Goal: Book appointment/travel/reservation

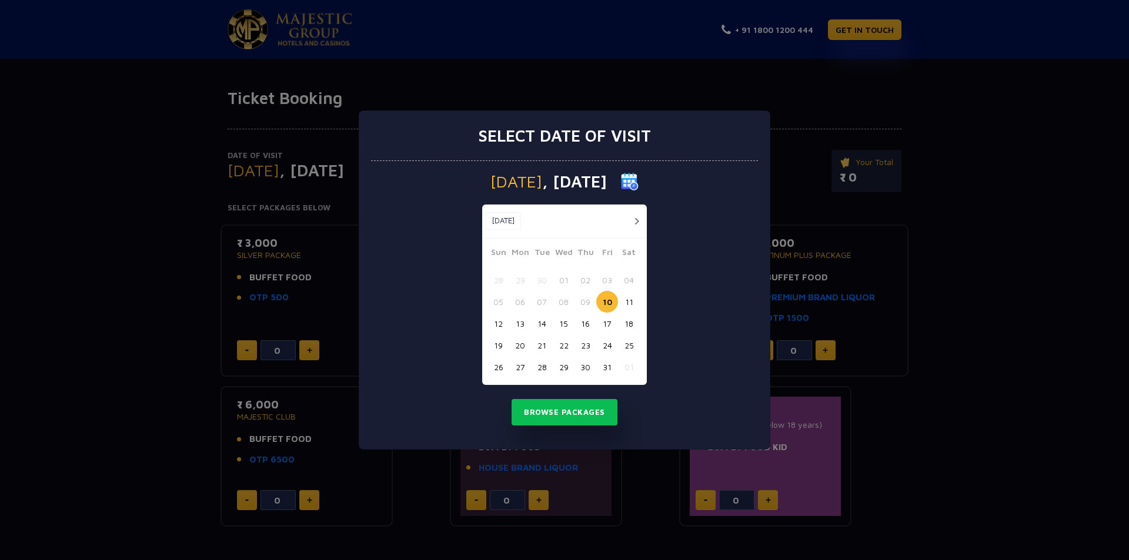
click at [567, 354] on button "22" at bounding box center [564, 345] width 22 height 22
click at [562, 414] on button "Browse Packages" at bounding box center [564, 412] width 106 height 27
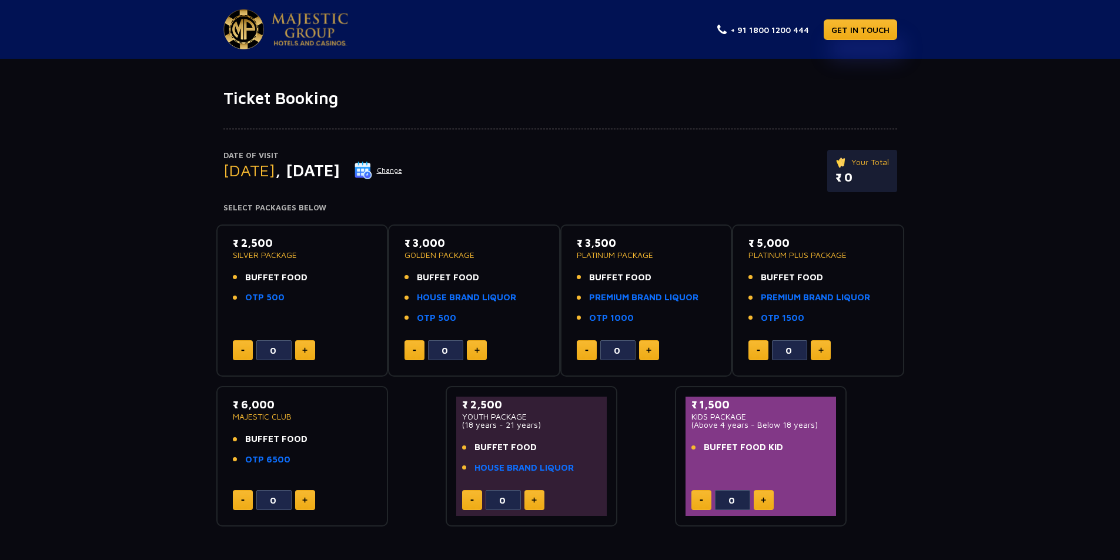
click at [306, 355] on button at bounding box center [305, 350] width 20 height 20
type input "1"
click at [477, 342] on button at bounding box center [477, 350] width 20 height 20
type input "1"
click at [237, 347] on button at bounding box center [243, 350] width 20 height 20
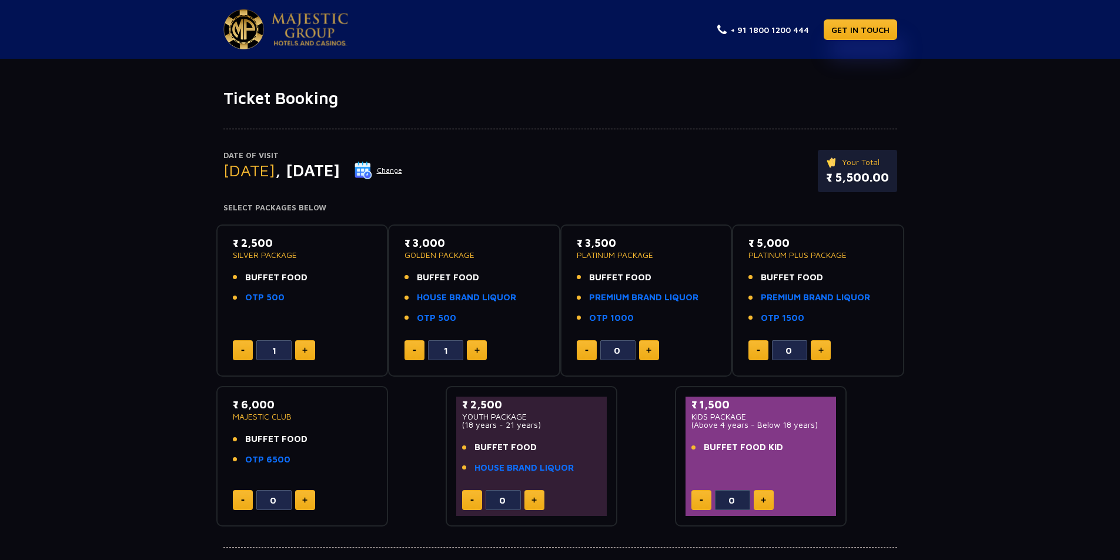
type input "0"
click at [412, 354] on button at bounding box center [414, 350] width 20 height 20
type input "0"
click at [1001, 300] on div "Date of Visit [DATE] Change Your Total ₹ 0 Select Packages Below ₹ 2,500 SILVER…" at bounding box center [560, 317] width 1120 height 419
drag, startPoint x: 699, startPoint y: 429, endPoint x: 769, endPoint y: 429, distance: 70.0
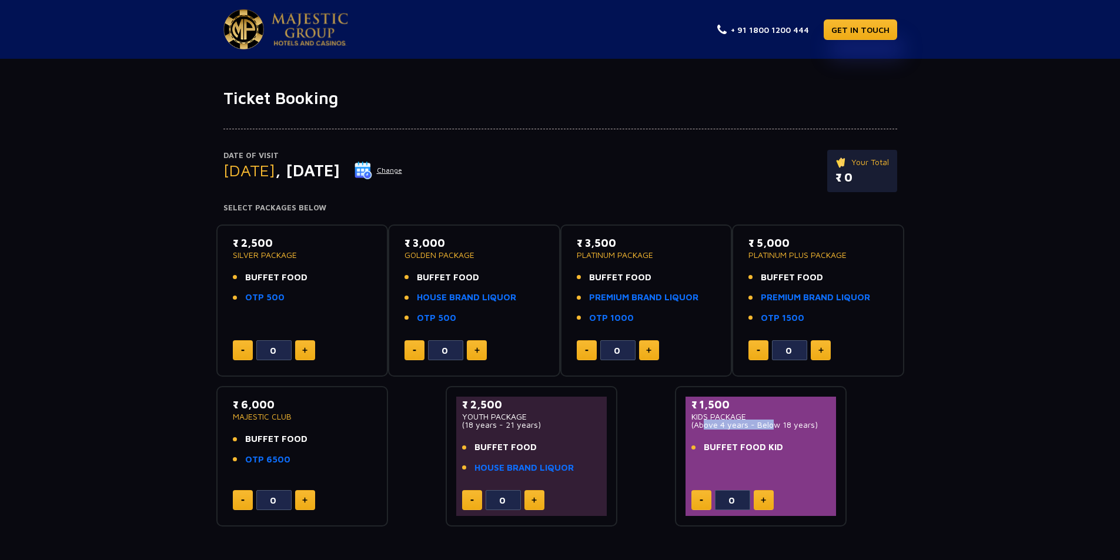
click at [769, 429] on p "(Above 4 years - Below 18 years)" at bounding box center [760, 425] width 139 height 8
drag, startPoint x: 701, startPoint y: 391, endPoint x: 689, endPoint y: 403, distance: 17.0
click at [691, 400] on div "₹ 1,500 KIDS PACKAGE (Above 4 years - Below 18 years) BUFFET FOOD KID 0" at bounding box center [761, 456] width 172 height 140
drag, startPoint x: 689, startPoint y: 403, endPoint x: 825, endPoint y: 429, distance: 138.3
click at [825, 429] on div "₹ 1,500 KIDS PACKAGE (Above 4 years - Below 18 years) BUFFET FOOD KID 0" at bounding box center [760, 456] width 151 height 119
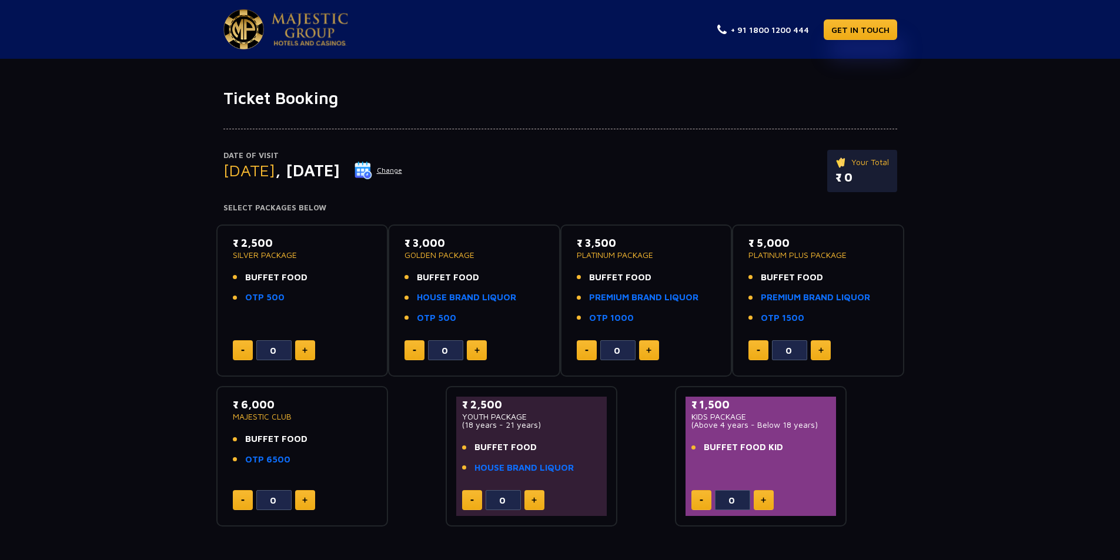
click at [819, 429] on p "(Above 4 years - Below 18 years)" at bounding box center [760, 425] width 139 height 8
drag, startPoint x: 458, startPoint y: 403, endPoint x: 580, endPoint y: 482, distance: 145.8
click at [580, 482] on div "₹ 2,500 YOUTH PACKAGE (18 years - 21 years) BUFFET FOOD HOUSE BRAND LIQUOR 0" at bounding box center [531, 456] width 151 height 119
click at [511, 427] on p "(18 years - 21 years)" at bounding box center [531, 425] width 139 height 8
drag, startPoint x: 487, startPoint y: 442, endPoint x: 544, endPoint y: 448, distance: 57.3
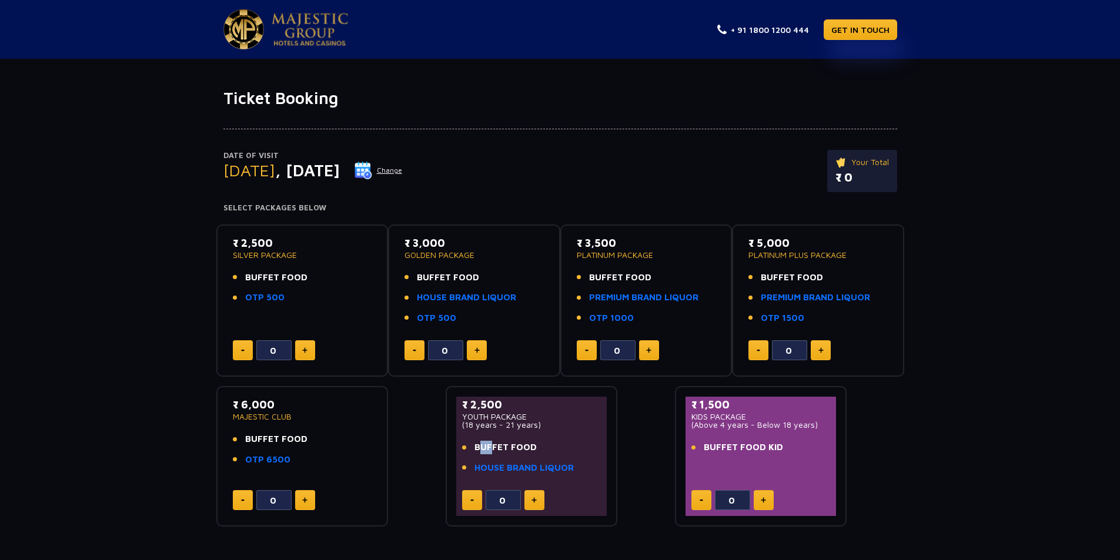
click at [544, 448] on li "BUFFET FOOD" at bounding box center [531, 448] width 139 height 14
click at [536, 466] on link "HOUSE BRAND LIQUOR" at bounding box center [523, 468] width 99 height 14
click at [268, 463] on link "OTP 6500" at bounding box center [267, 460] width 45 height 14
click at [842, 166] on img at bounding box center [841, 162] width 12 height 13
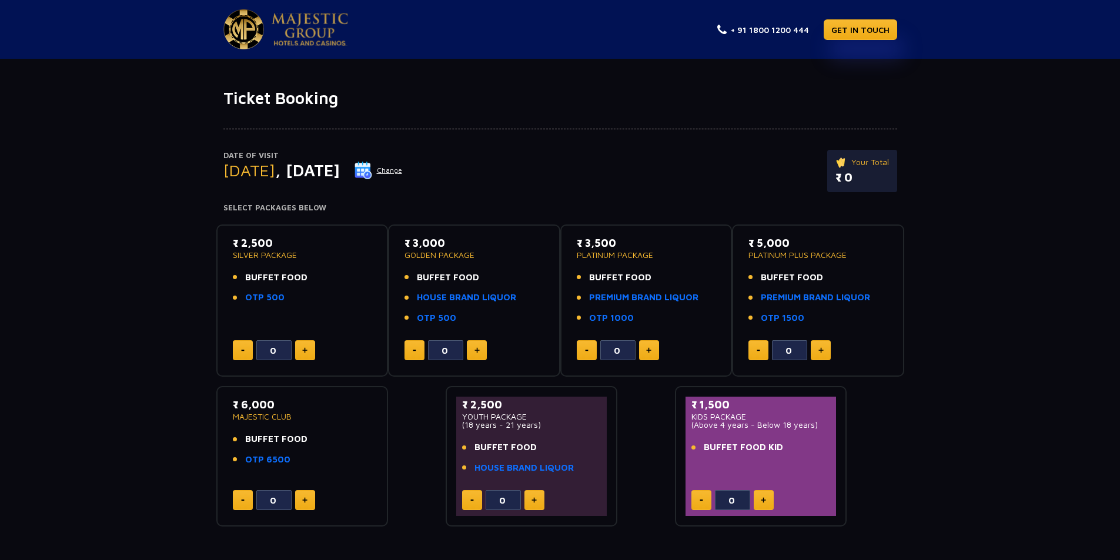
click at [316, 158] on p "Date of Visit" at bounding box center [312, 156] width 179 height 12
